Goal: Task Accomplishment & Management: Use online tool/utility

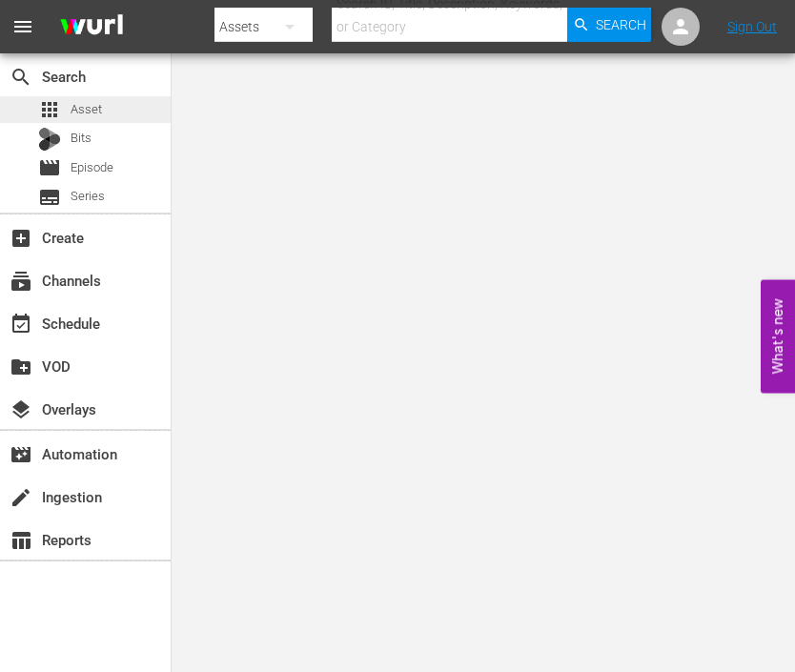
click at [89, 100] on span "Asset" at bounding box center [86, 109] width 31 height 19
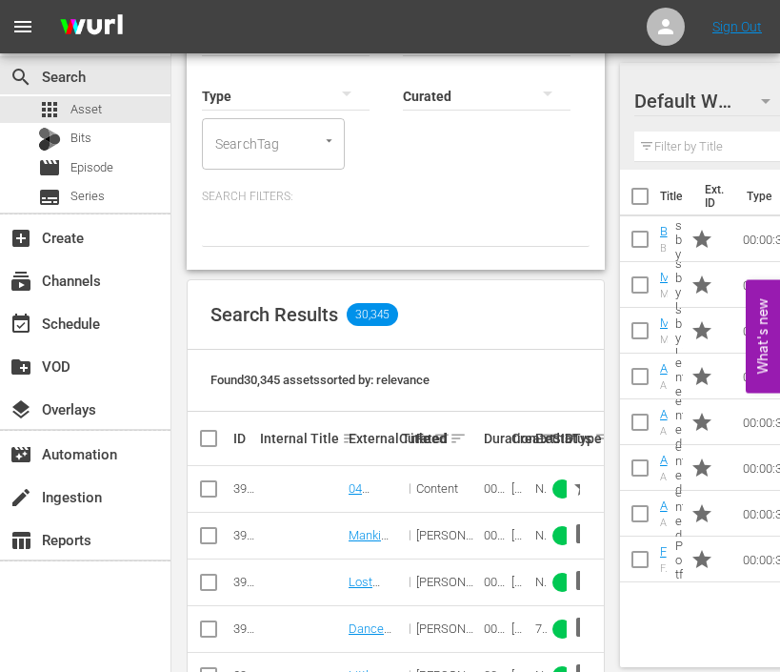
scroll to position [344, 0]
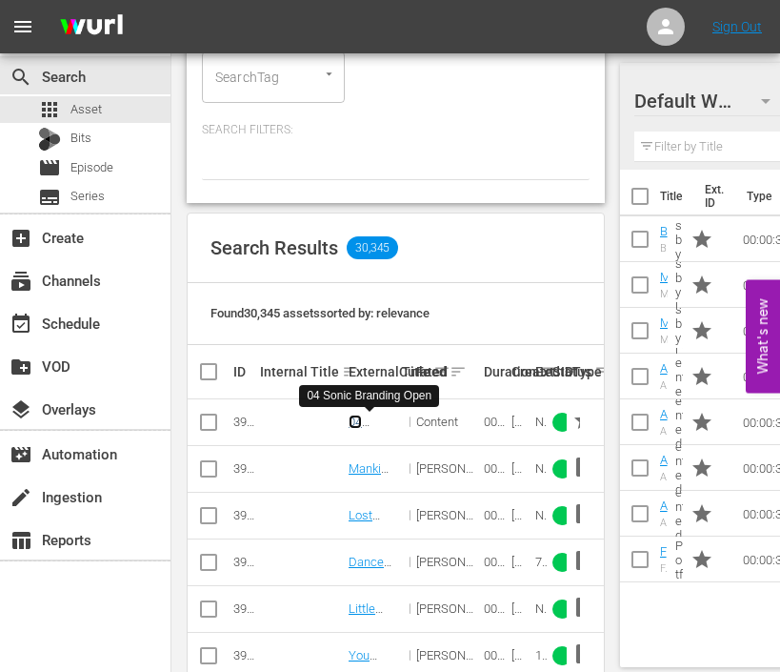
click at [354, 427] on link "04 Sonic Branding Open" at bounding box center [369, 442] width 41 height 57
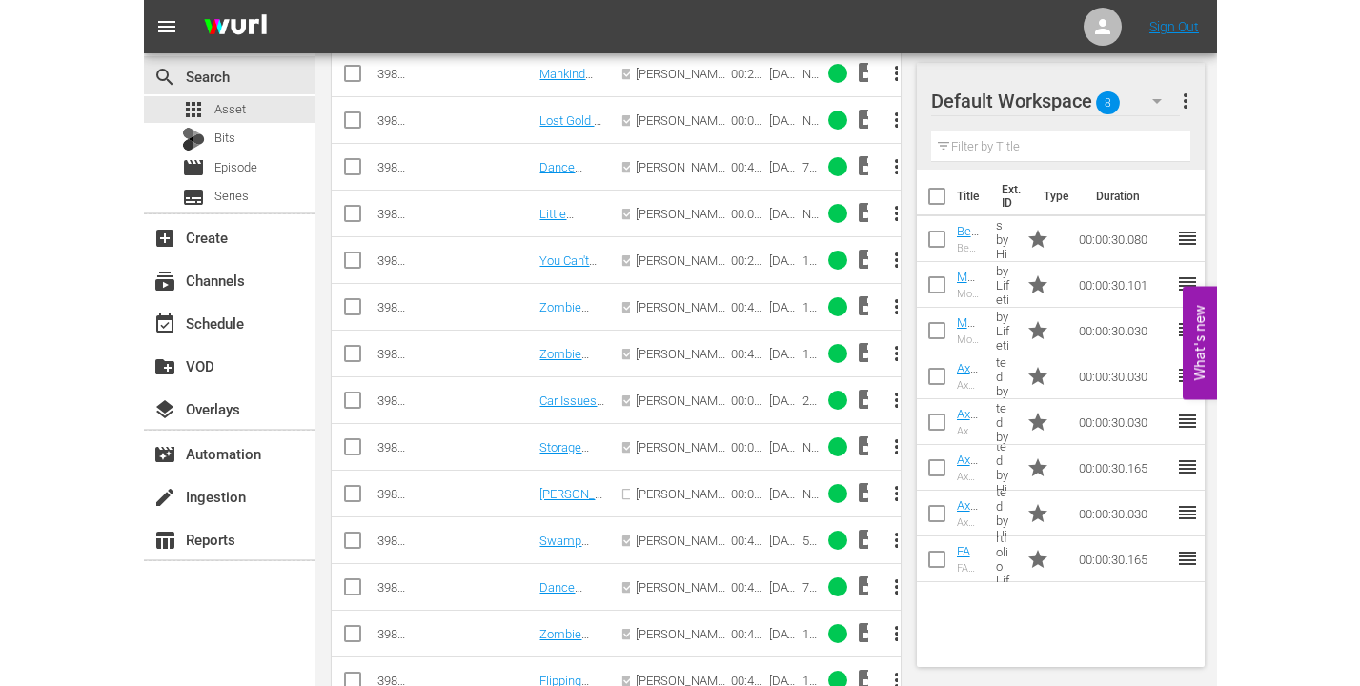
scroll to position [645, 0]
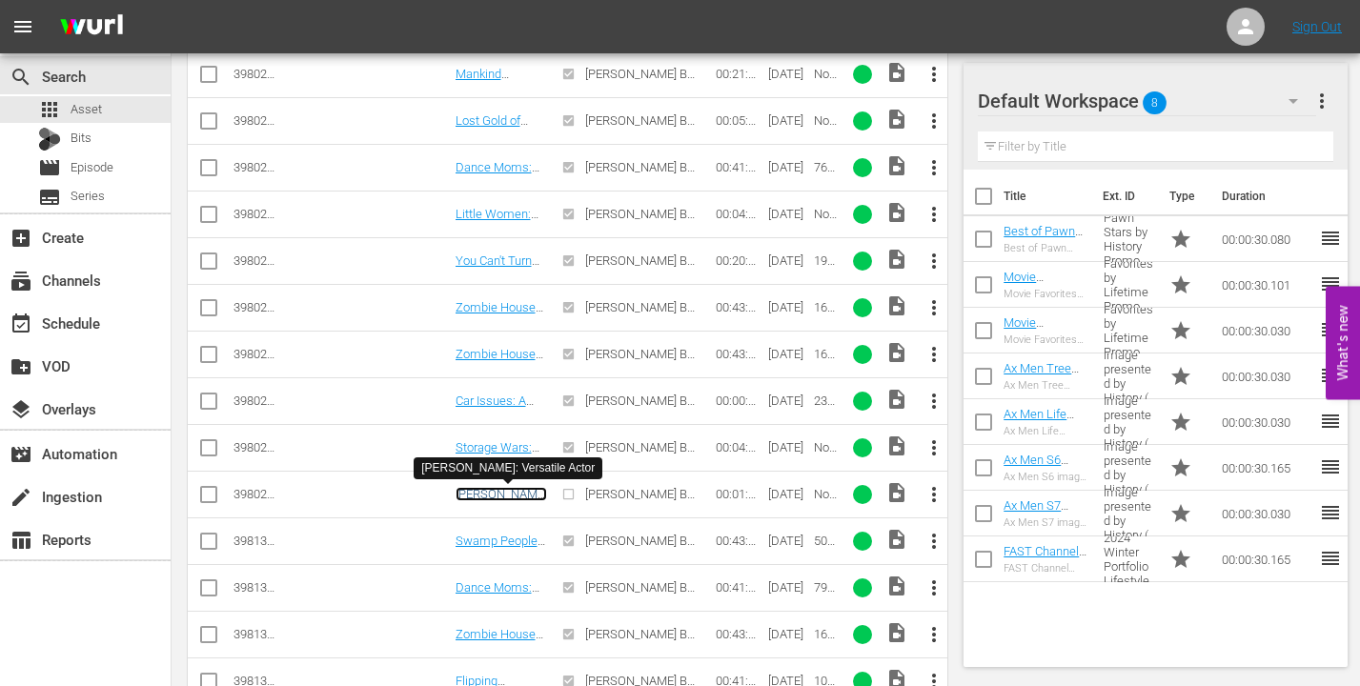
click at [500, 499] on link "Keanu Reeves: Versatile Actor" at bounding box center [500, 501] width 91 height 29
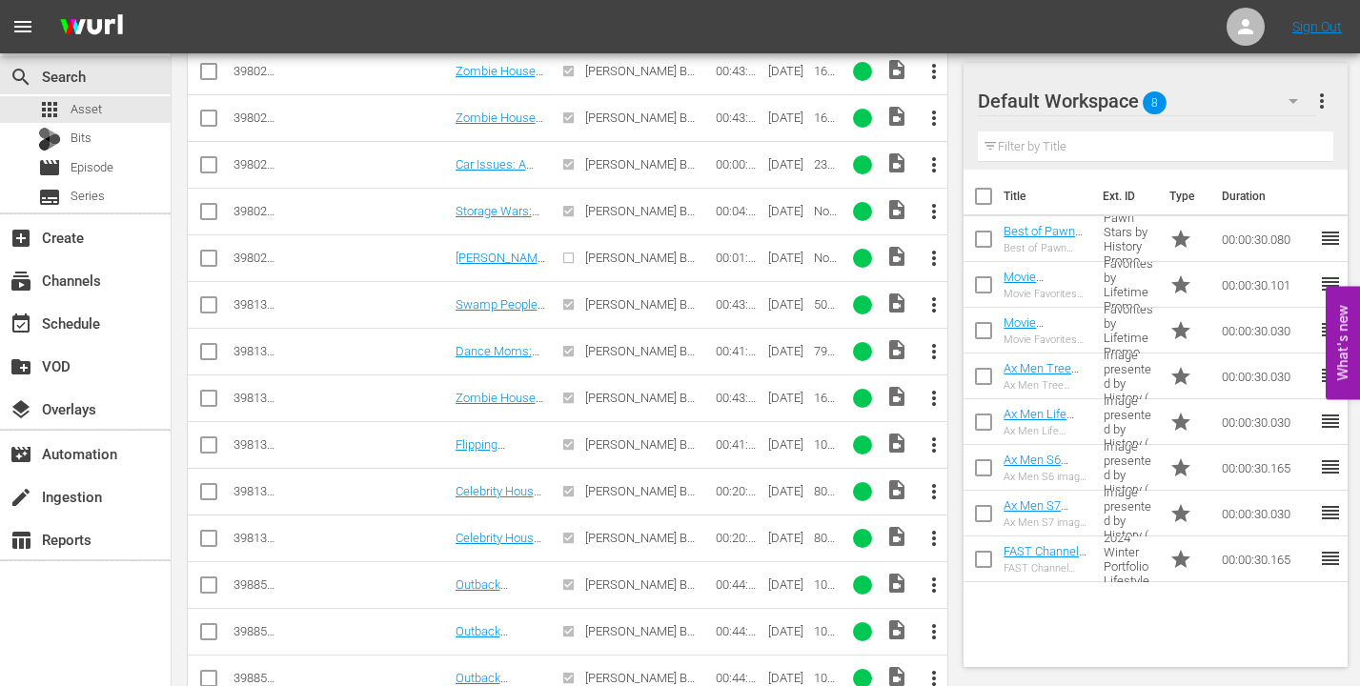
scroll to position [902, 0]
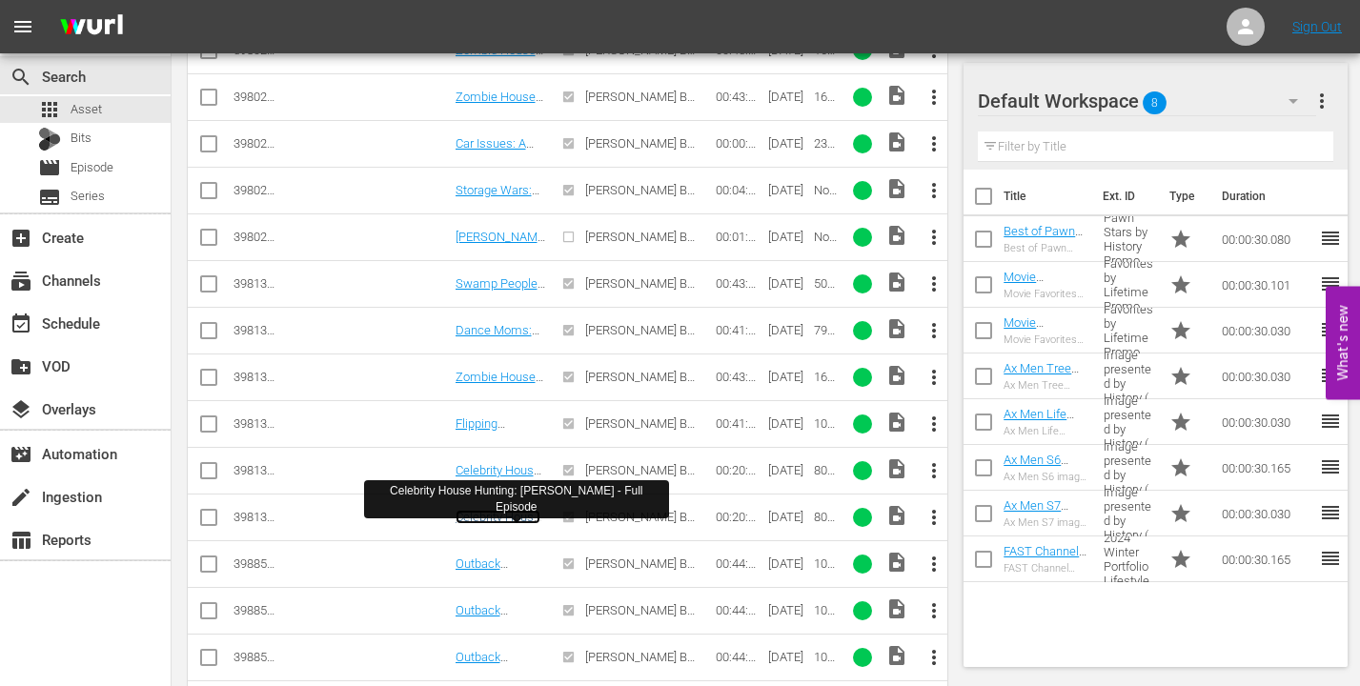
click at [498, 515] on link "Celebrity House Hunting: Andy Dick - Full Episode" at bounding box center [500, 538] width 91 height 57
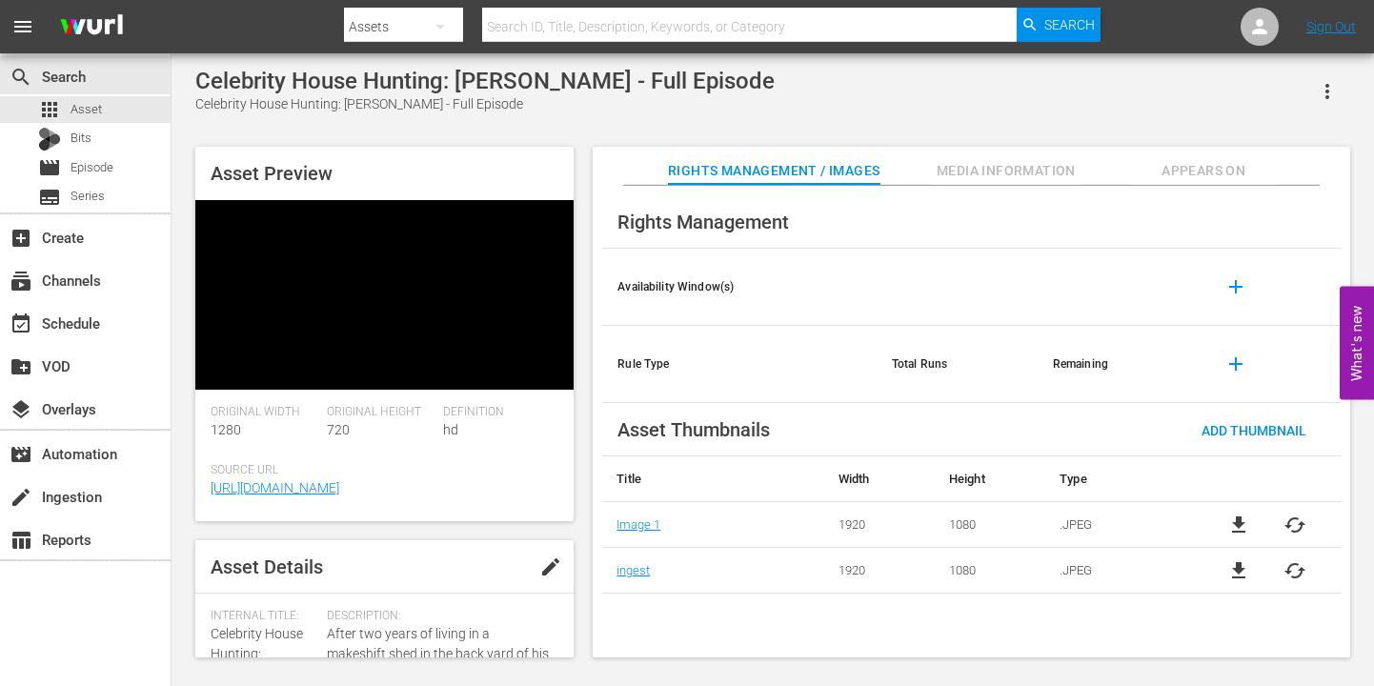
click at [868, 173] on span "Media Information" at bounding box center [1006, 171] width 143 height 24
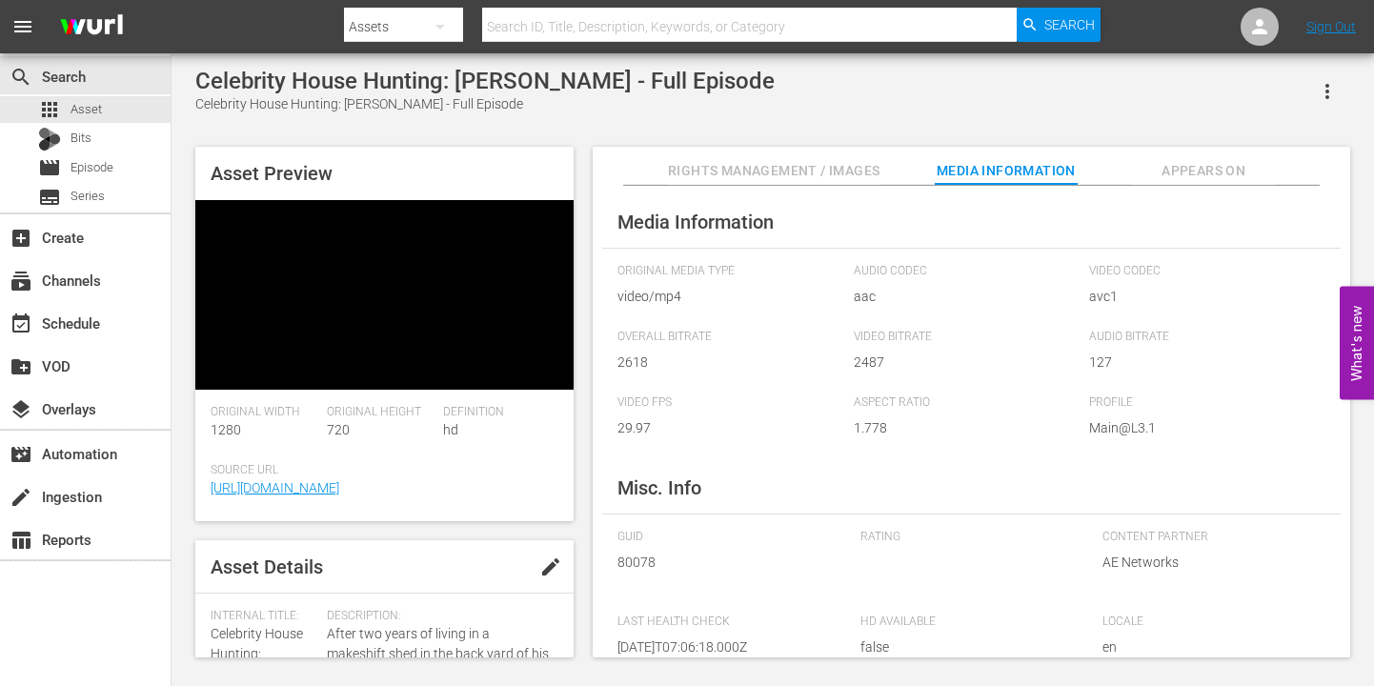
click at [821, 173] on span "Rights Management / Images" at bounding box center [774, 171] width 212 height 24
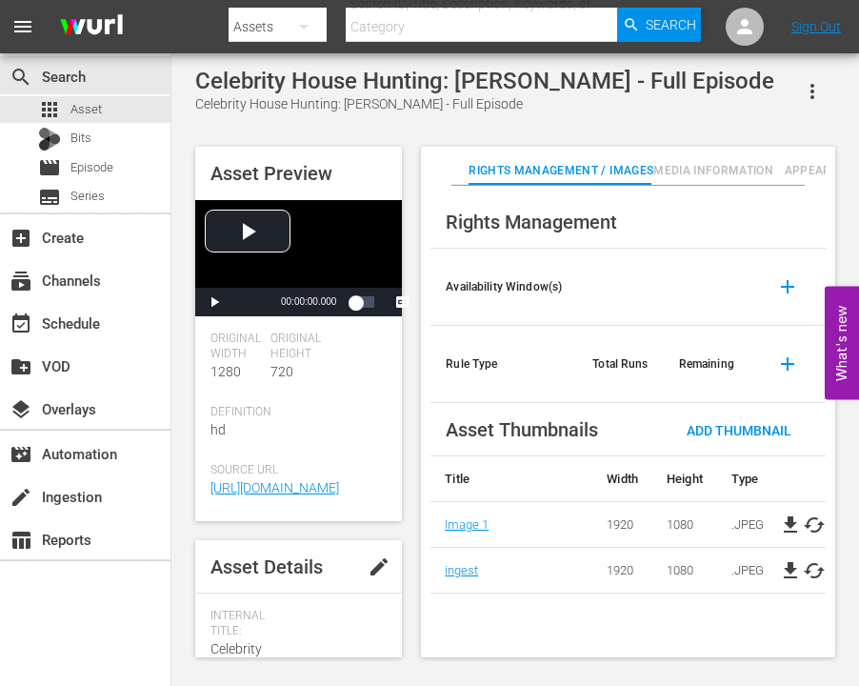
click at [411, 546] on div "Asset Preview Video Player is loading. Play Video Play Mute Current Time 00:00:…" at bounding box center [515, 392] width 659 height 511
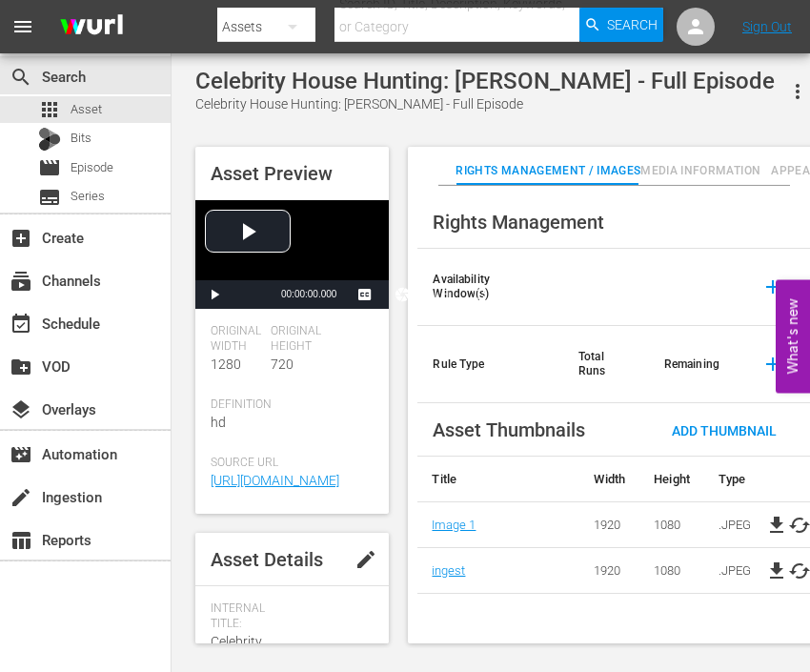
click at [399, 137] on div "Celebrity House Hunting: Andy Dick - Full Episode Celebrity House Hunting: Andy…" at bounding box center [508, 351] width 644 height 566
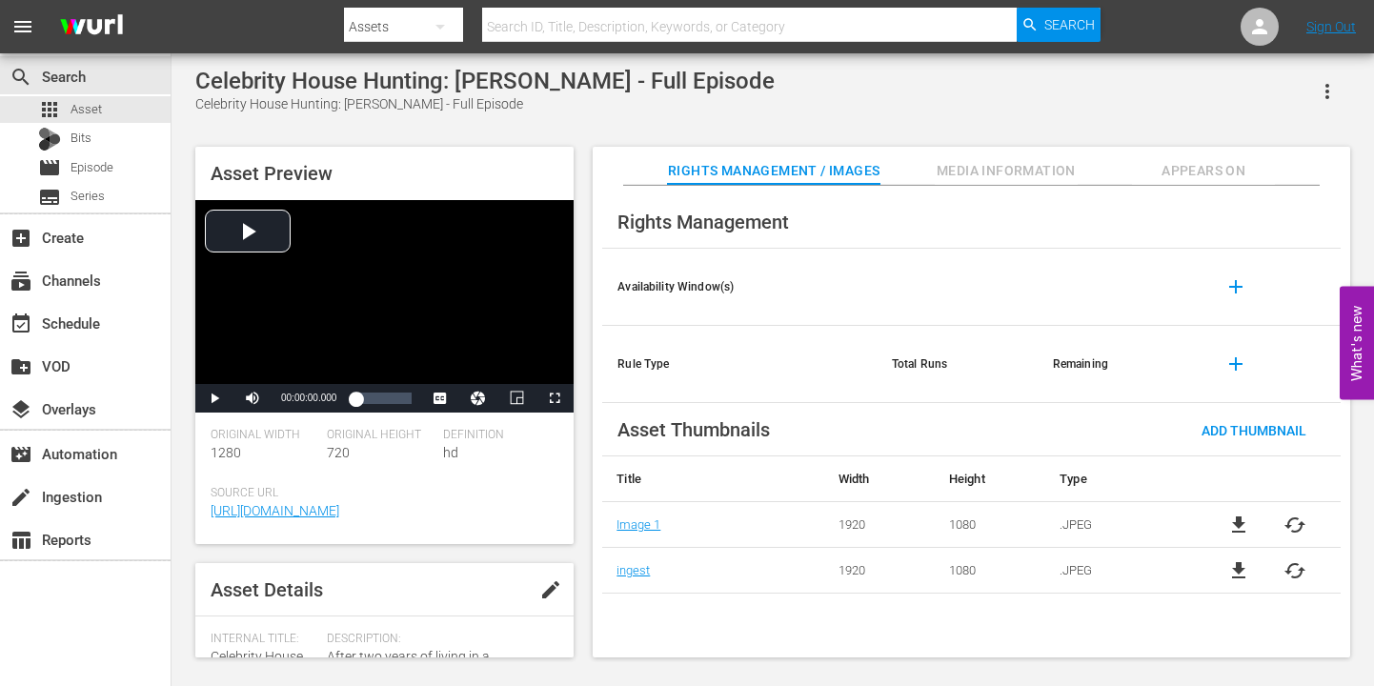
click at [868, 168] on span "Appears On" at bounding box center [1203, 171] width 143 height 24
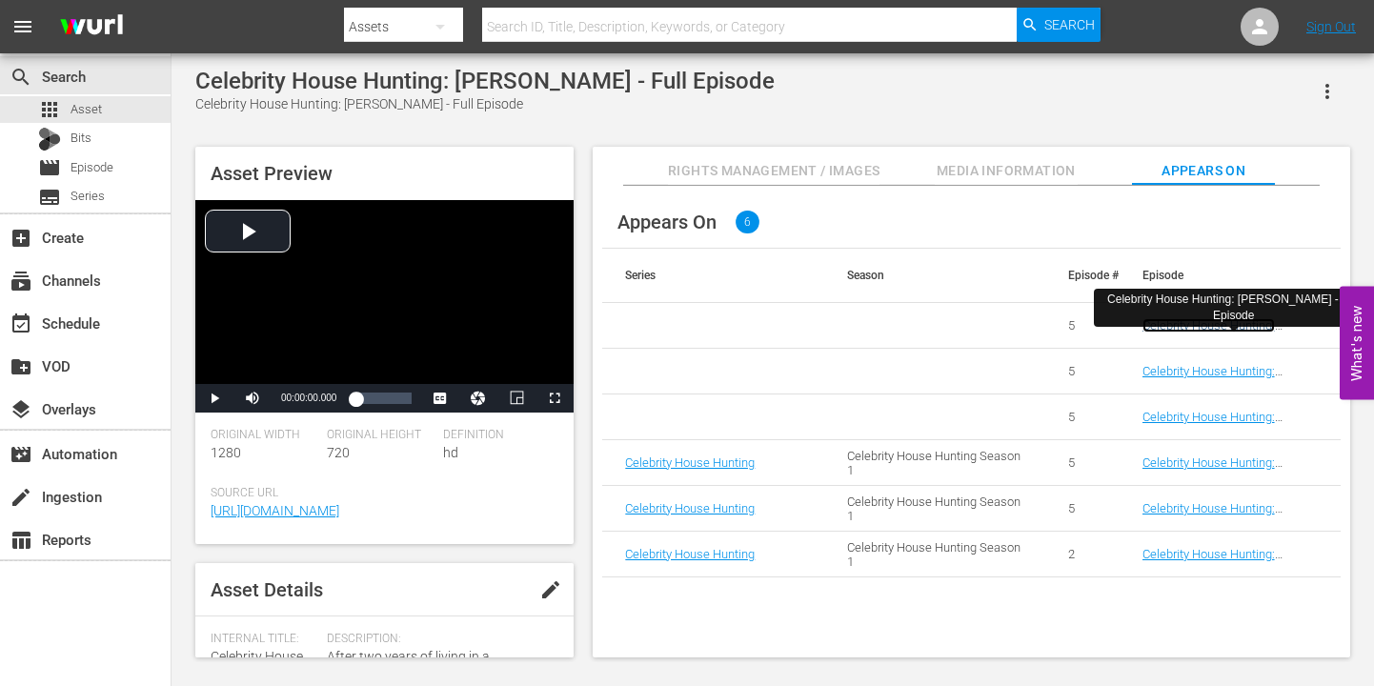
click at [868, 324] on link "Celebrity House Hunting: Andy Dick - Full Episode" at bounding box center [1225, 332] width 166 height 29
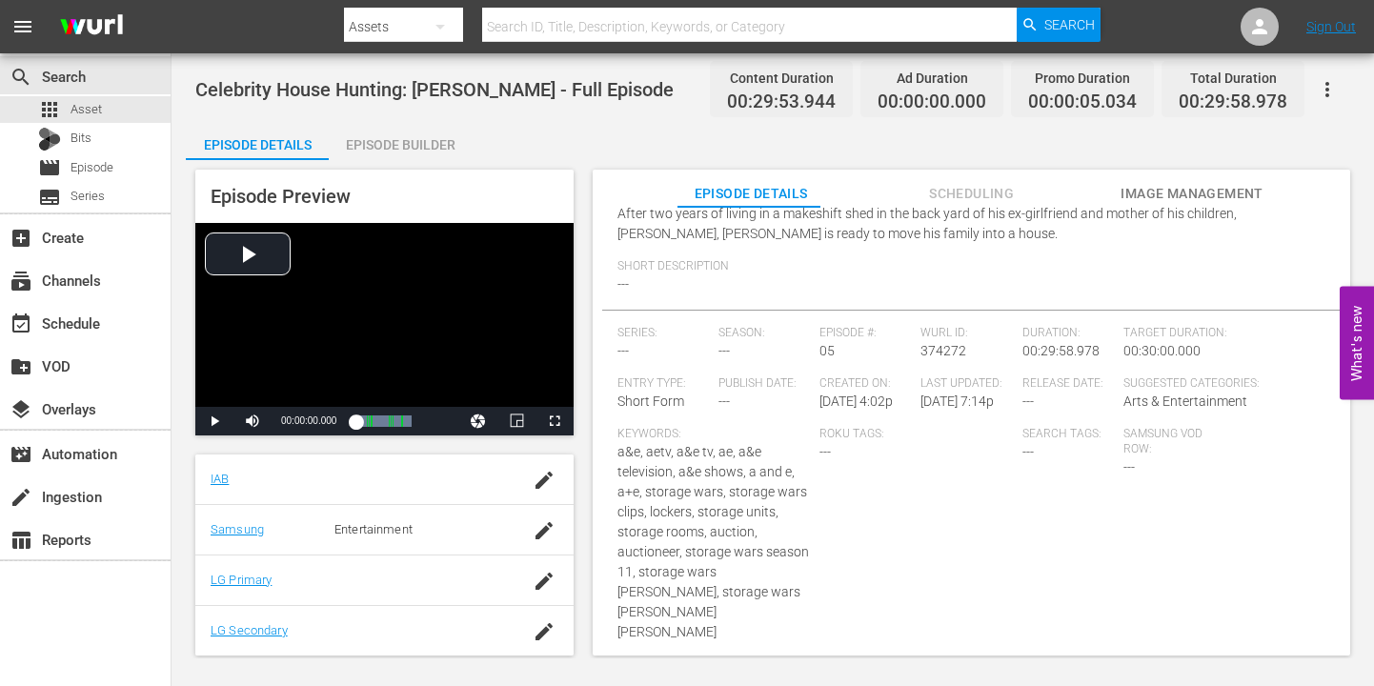
scroll to position [209, 0]
click at [868, 180] on button "Scheduling" at bounding box center [971, 189] width 143 height 38
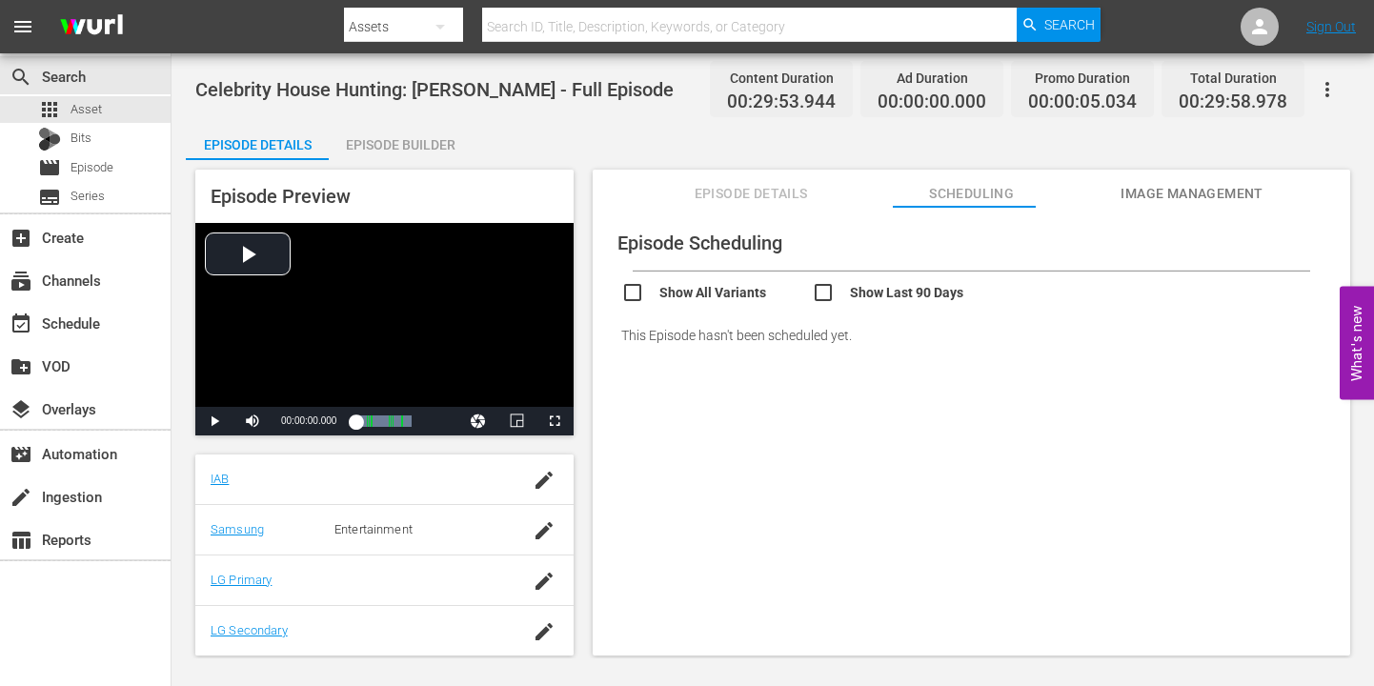
click at [717, 289] on input "checkbox" at bounding box center [716, 295] width 191 height 28
checkbox input "true"
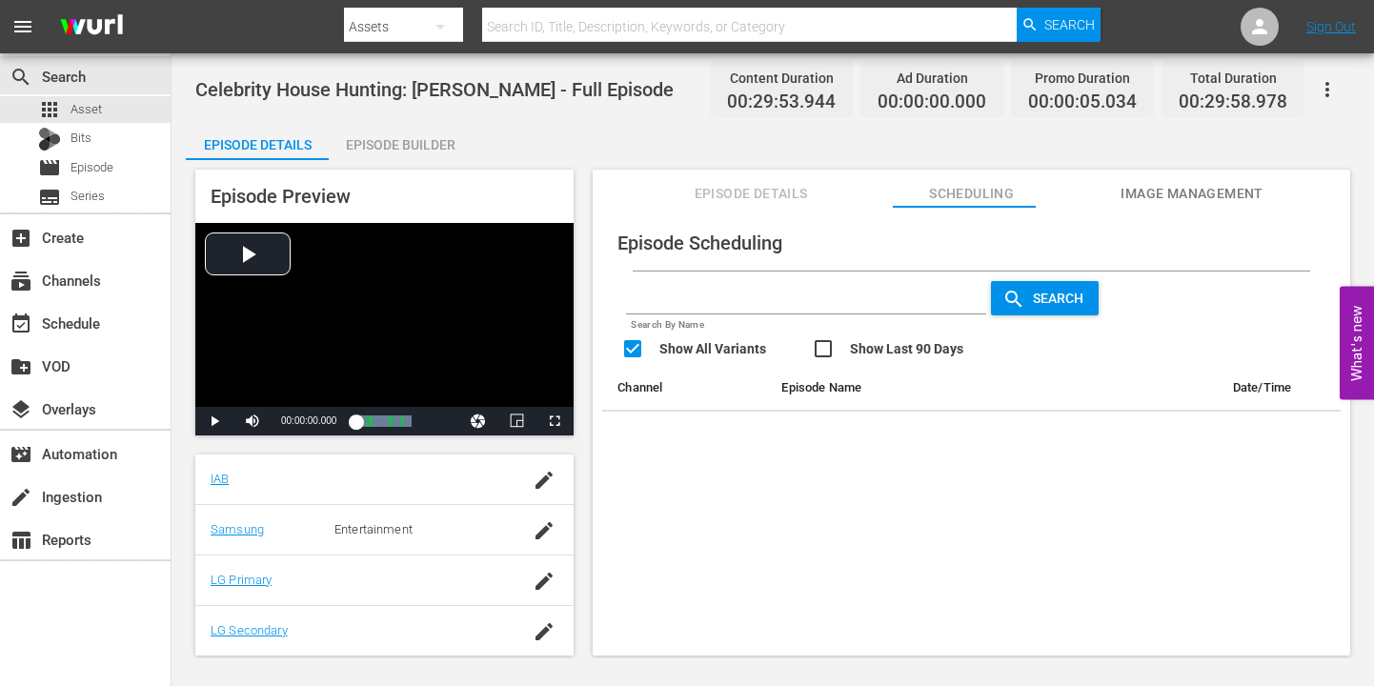
click at [778, 192] on span "Episode Details" at bounding box center [750, 194] width 143 height 24
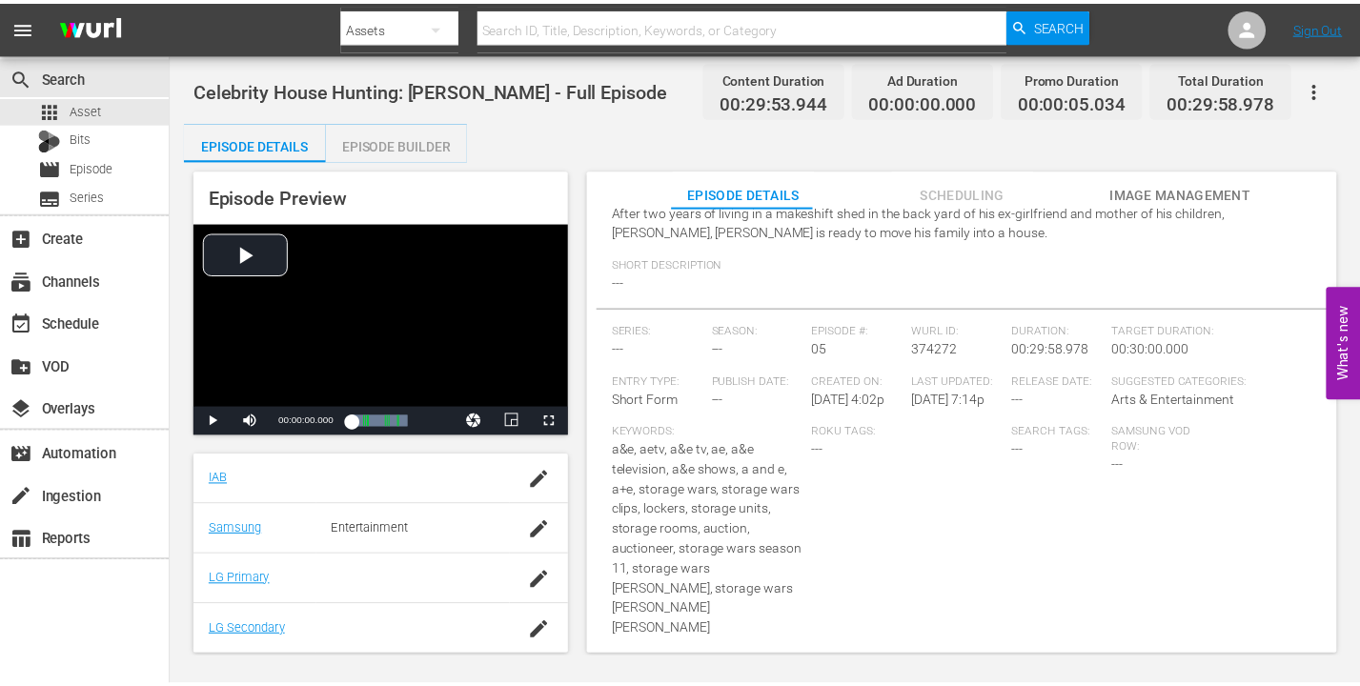
scroll to position [37, 0]
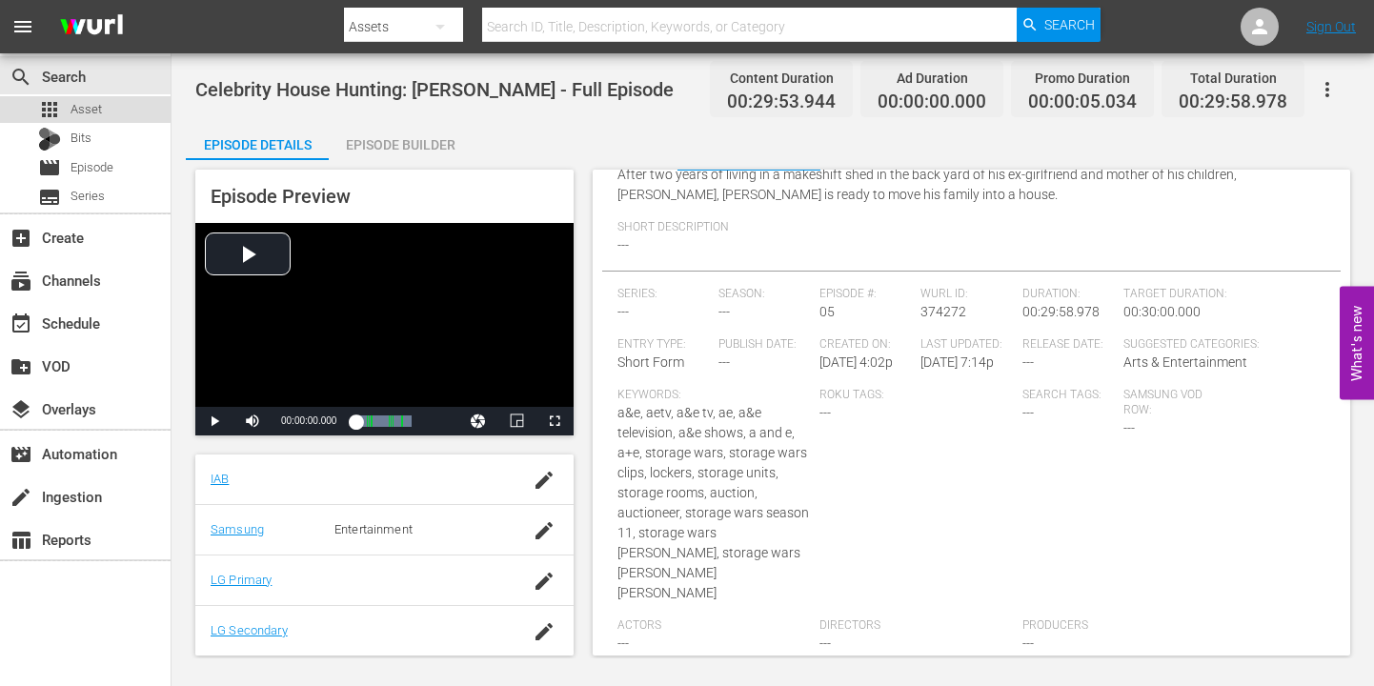
click at [130, 110] on div "apps Asset" at bounding box center [85, 109] width 171 height 27
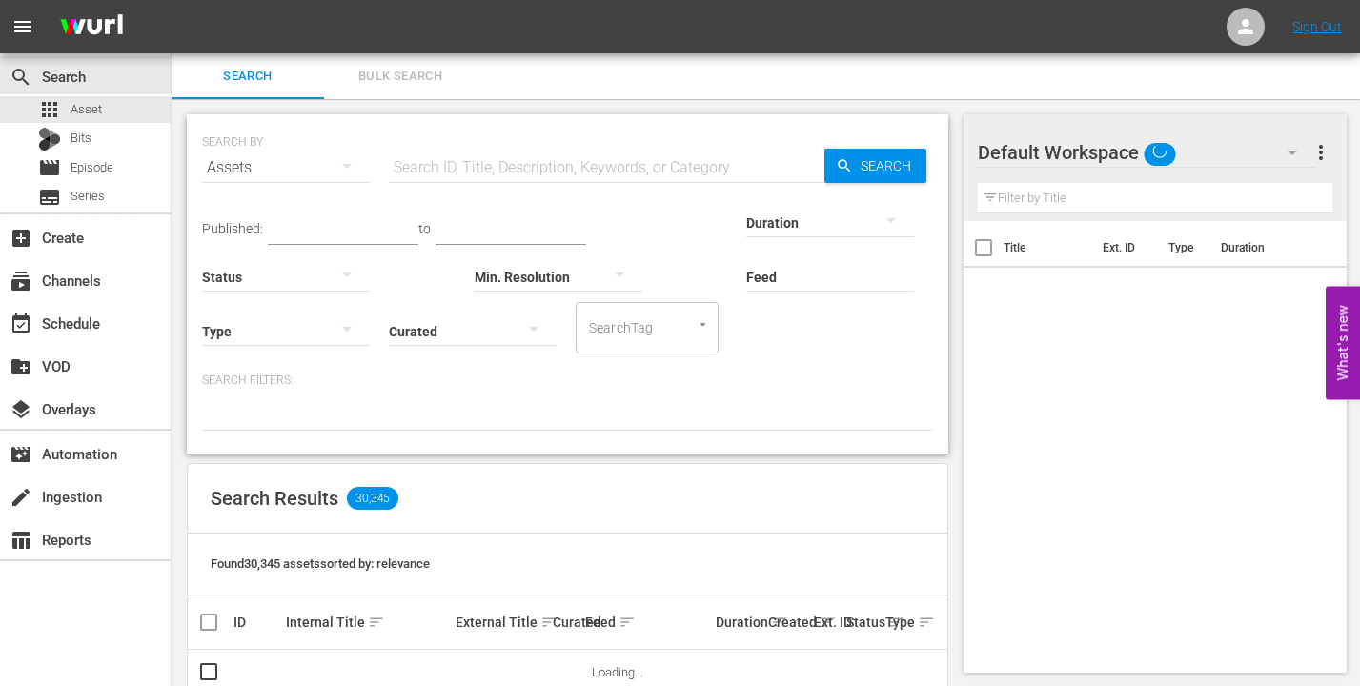
click at [405, 66] on span "Bulk Search" at bounding box center [400, 77] width 130 height 22
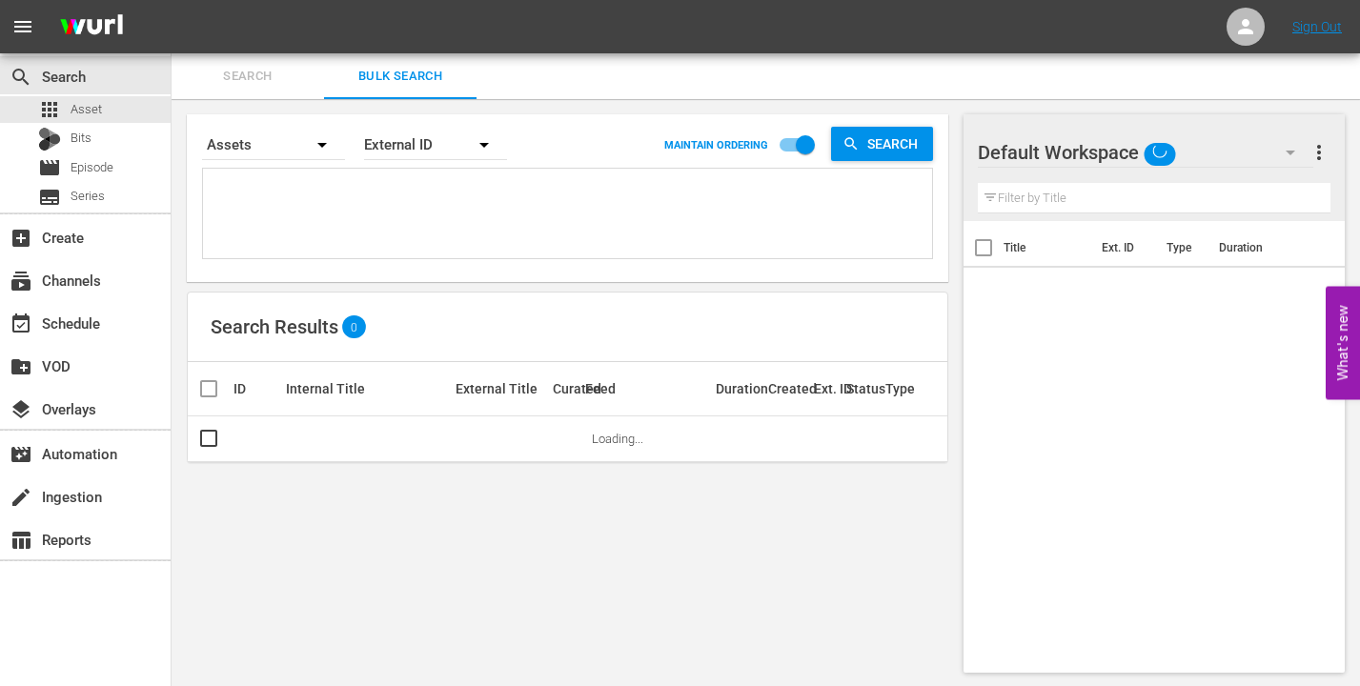
click at [448, 185] on textarea at bounding box center [570, 216] width 724 height 87
paste textarea "75192 80076 80077 80078 80079 80080 80081 80082 80083 80084 80085 80086 80087 8…"
type textarea "75192 80076 80077 80078 80079 80080 80081 80082 80083 80084 80085 80086 80087 8…"
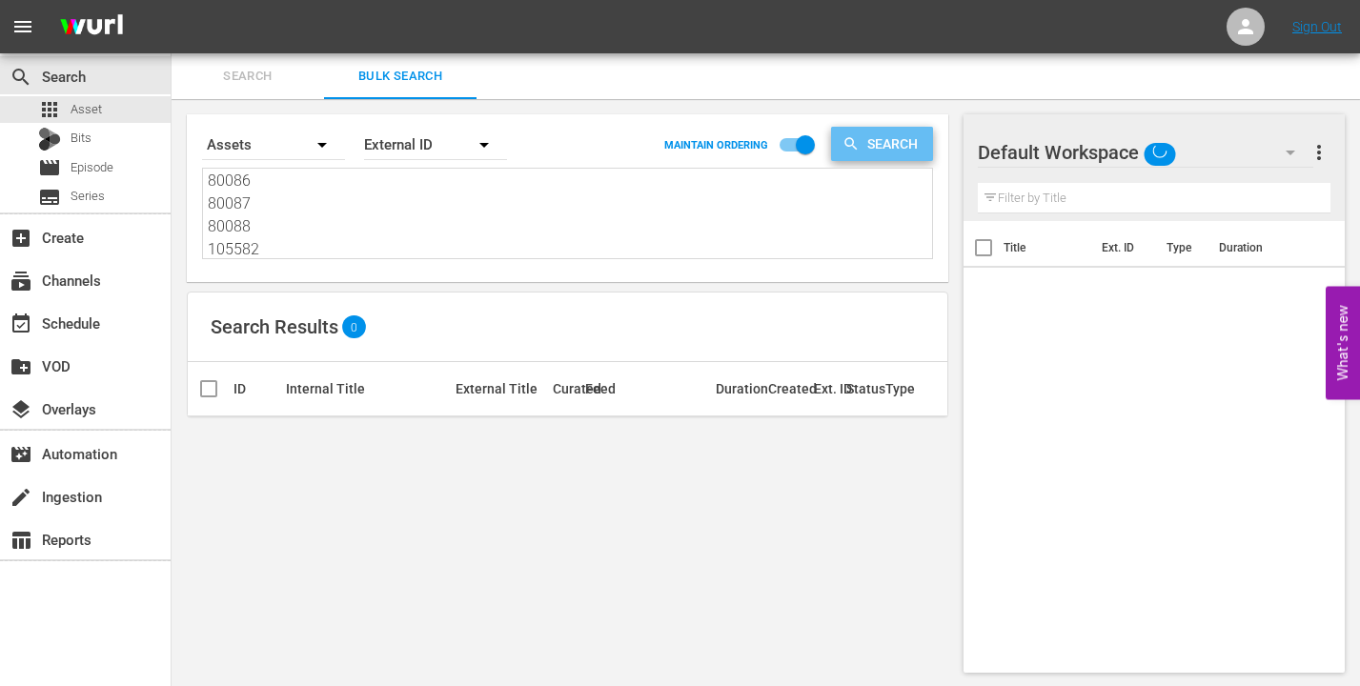
click at [856, 142] on icon "button" at bounding box center [850, 143] width 17 height 17
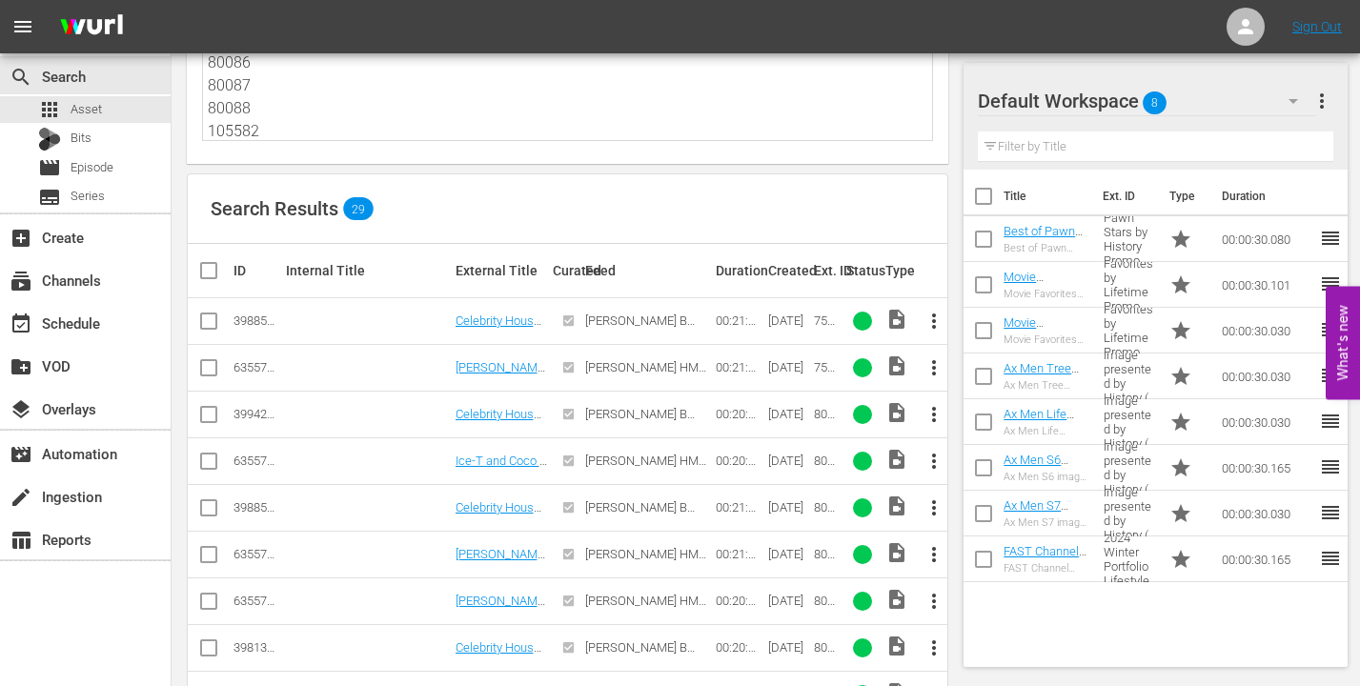
scroll to position [95, 0]
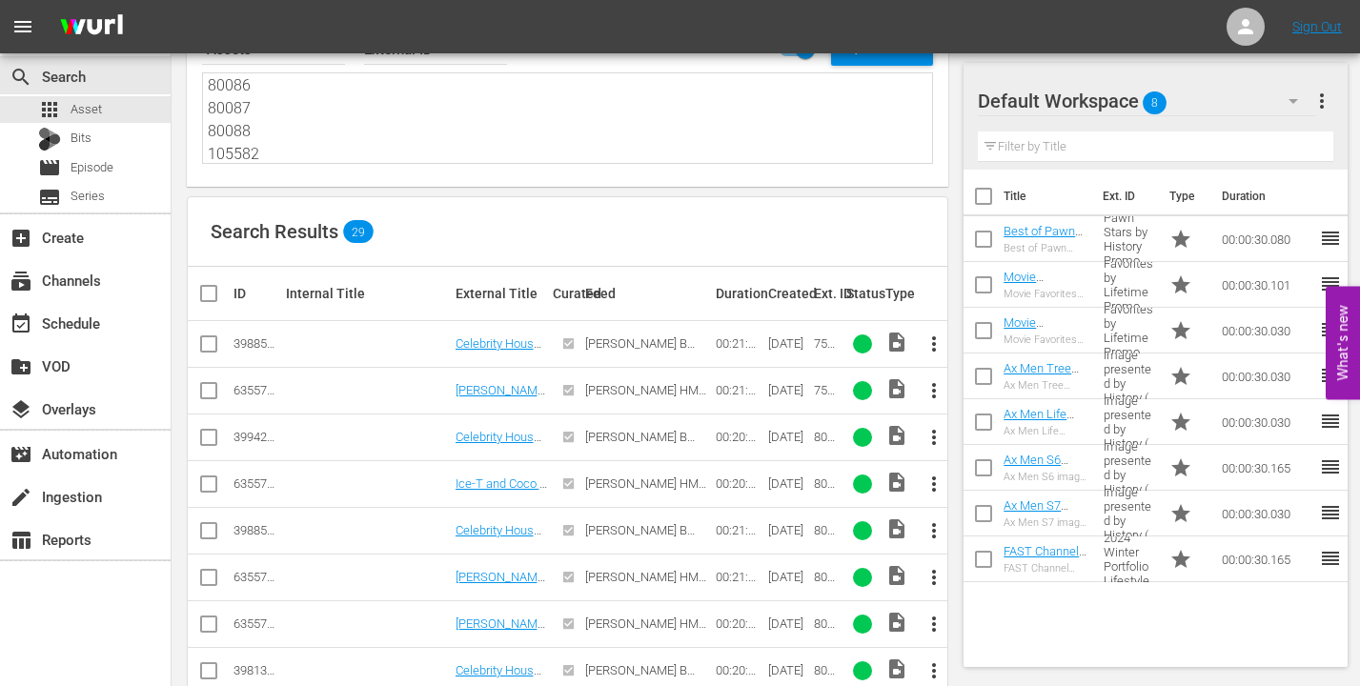
click at [466, 299] on div "External Title" at bounding box center [501, 293] width 92 height 15
drag, startPoint x: 539, startPoint y: 299, endPoint x: 572, endPoint y: 295, distance: 32.6
click at [543, 298] on div "External Title" at bounding box center [501, 293] width 92 height 15
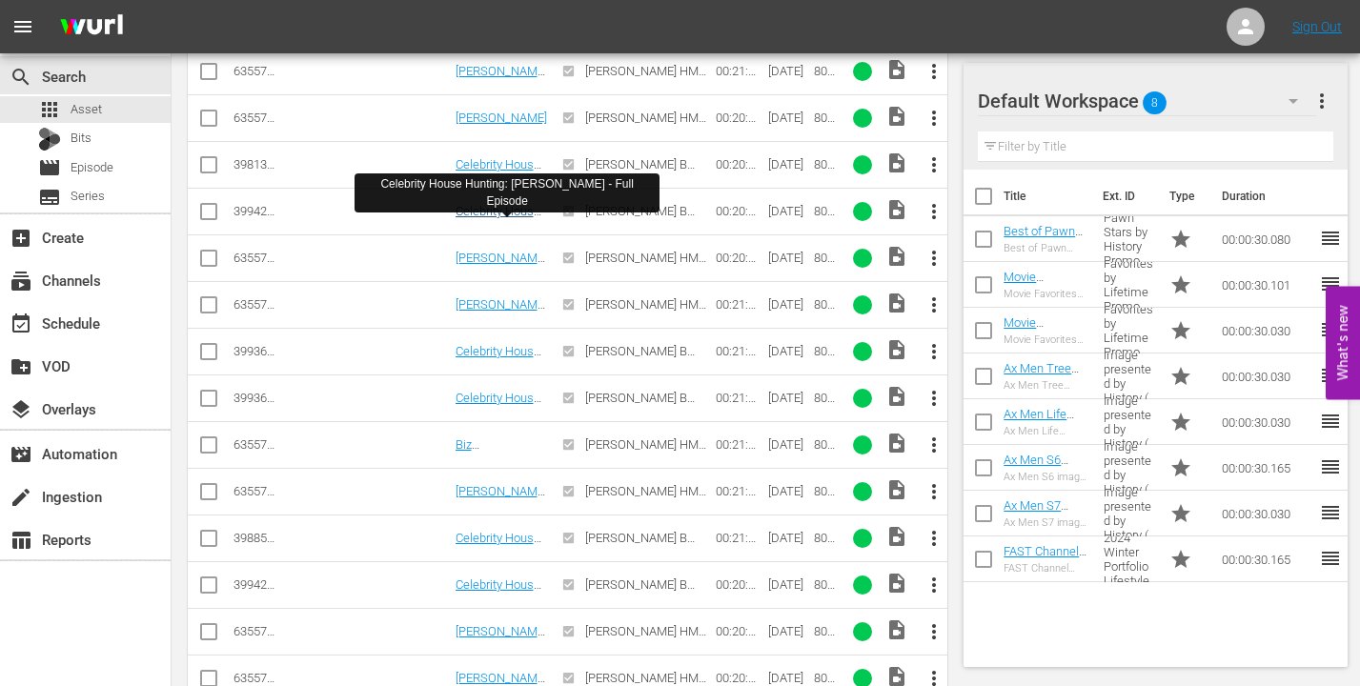
scroll to position [833, 0]
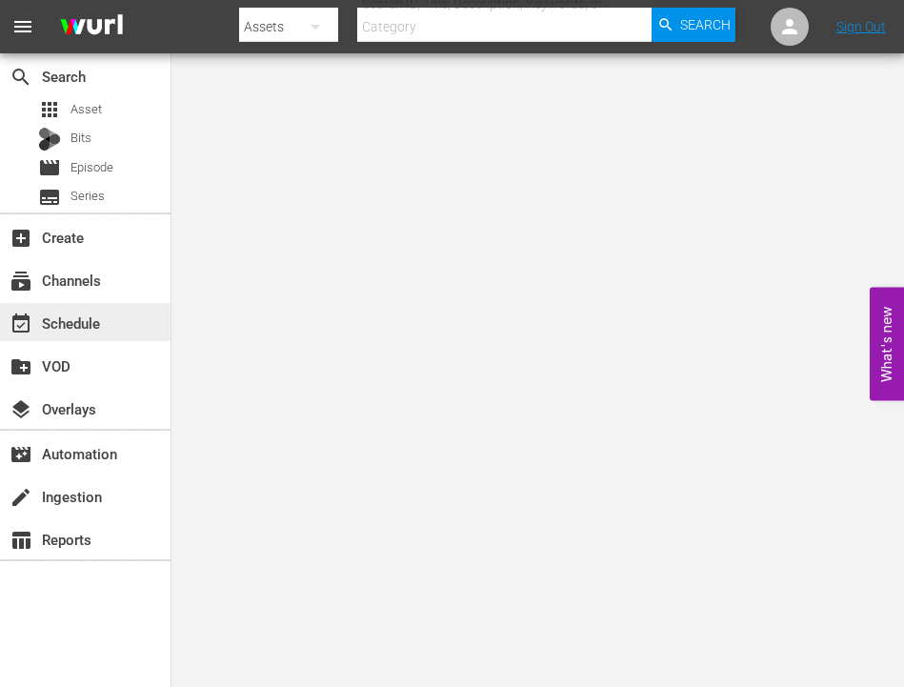
click at [86, 329] on div "event_available Schedule" at bounding box center [53, 320] width 107 height 17
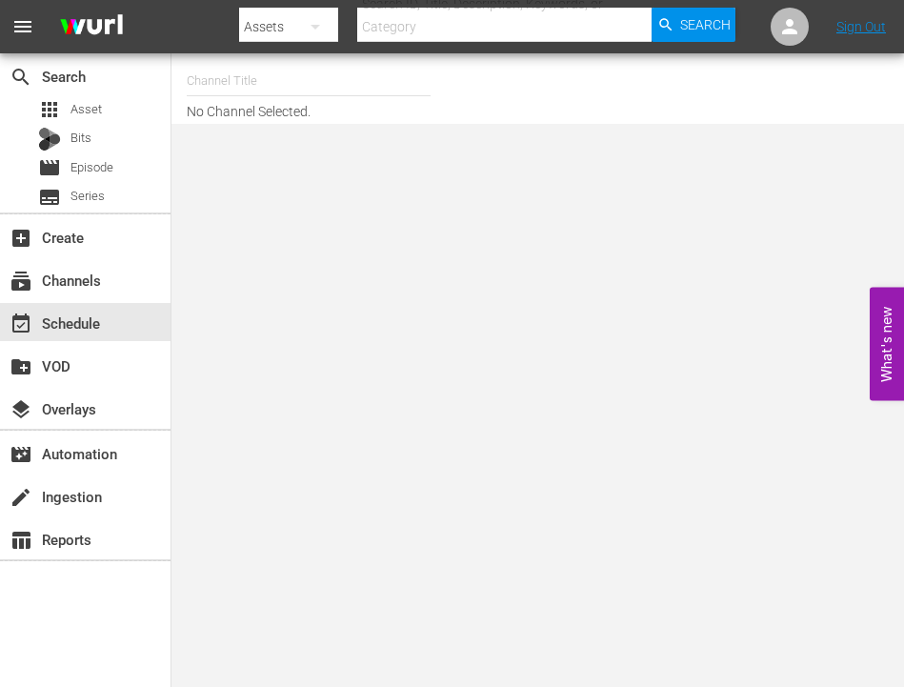
click at [287, 75] on input "text" at bounding box center [309, 81] width 244 height 46
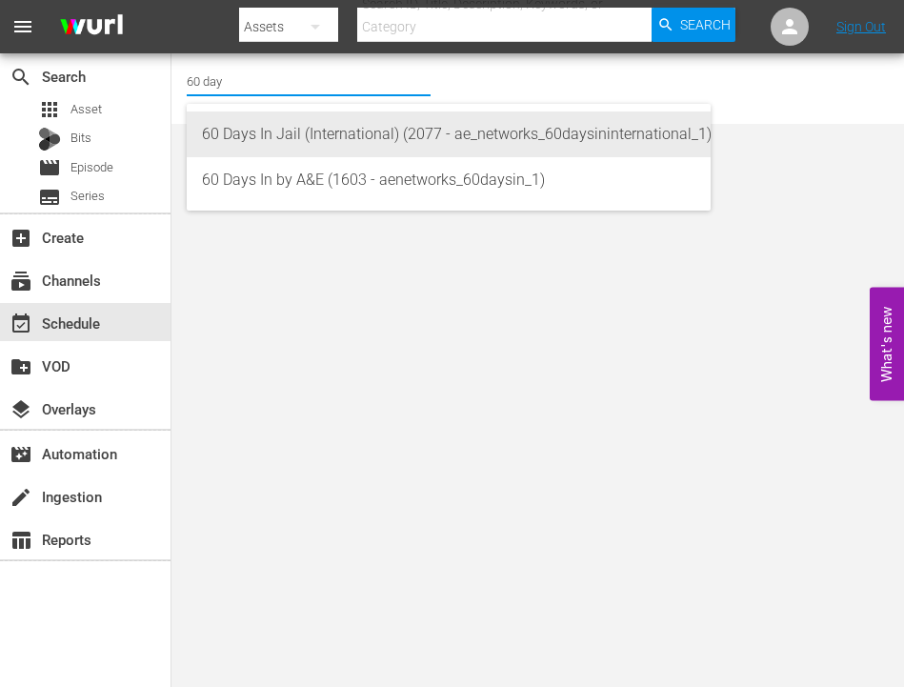
click at [333, 140] on div "60 Days In Jail (International) (2077 - ae_networks_60daysininternational_1)" at bounding box center [449, 134] width 494 height 46
type input "60 Days In Jail (International) (2077 - ae_networks_60daysininternational_1)"
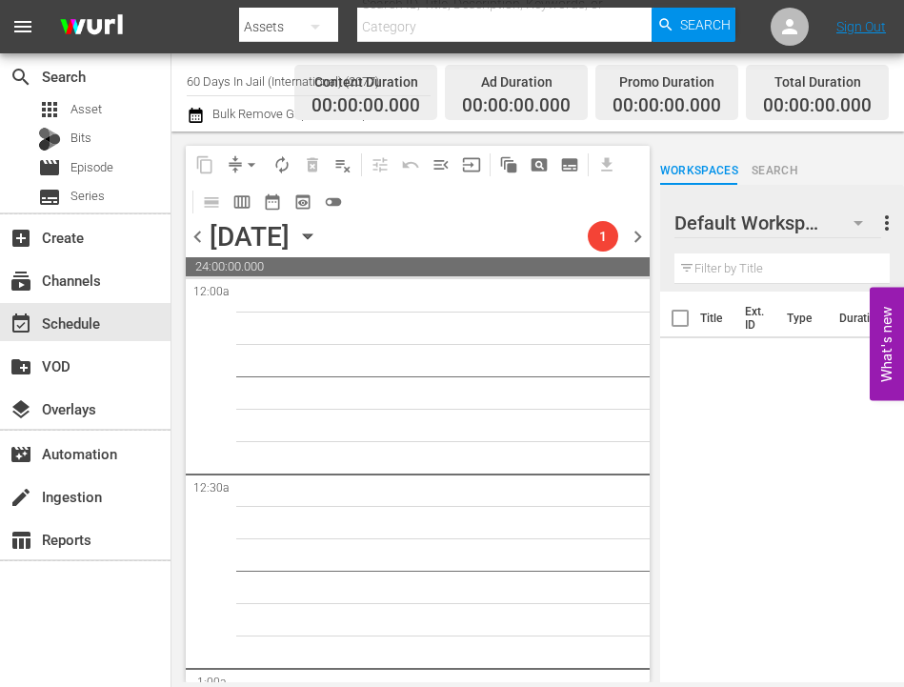
click at [312, 239] on icon "button" at bounding box center [307, 236] width 9 height 5
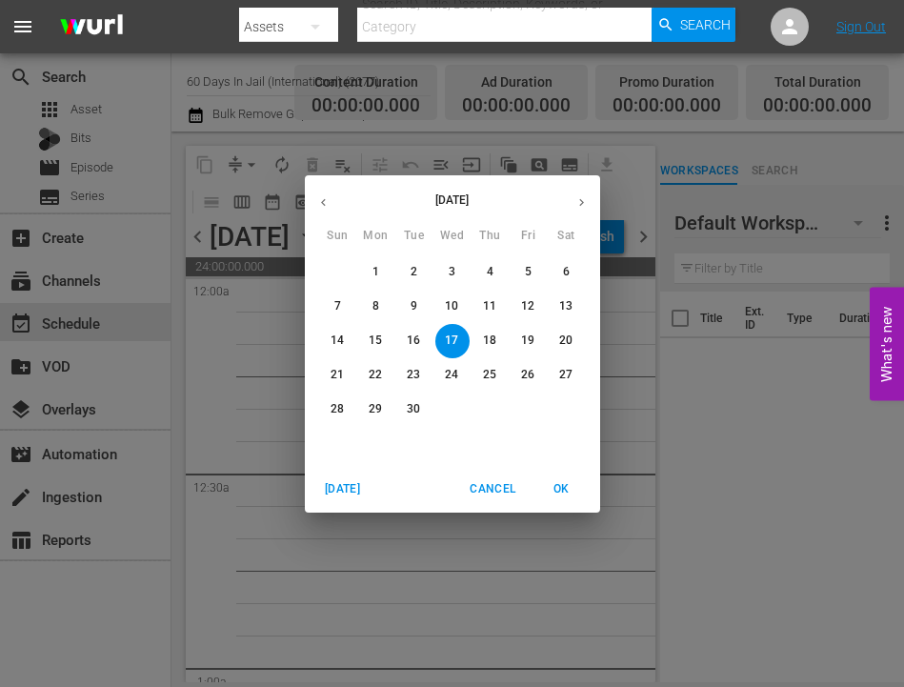
click at [576, 199] on icon "button" at bounding box center [582, 202] width 14 height 14
click at [455, 414] on p "29" at bounding box center [451, 409] width 13 height 16
